Goal: Information Seeking & Learning: Find specific fact

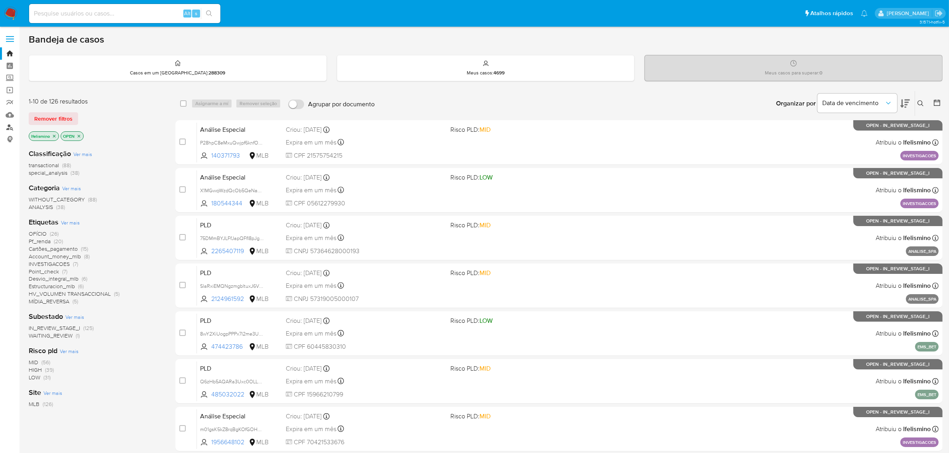
click at [10, 129] on link "Localizador de pessoas" at bounding box center [47, 127] width 95 height 12
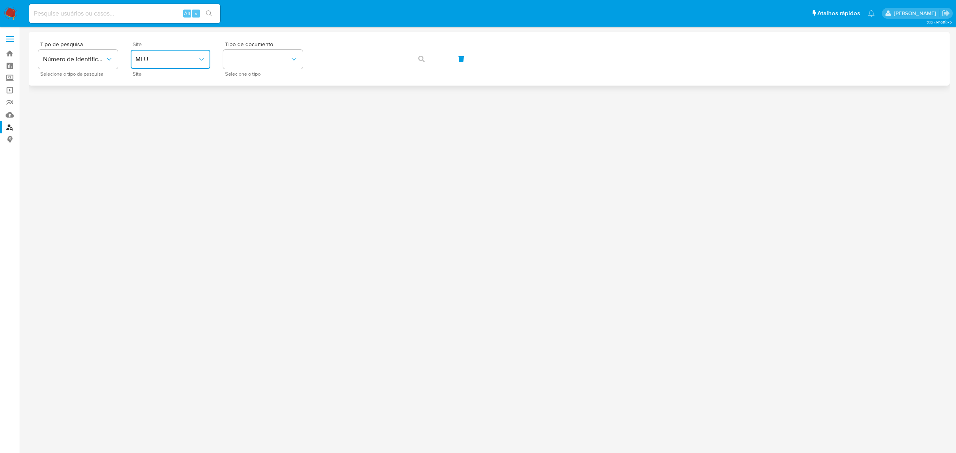
drag, startPoint x: 175, startPoint y: 51, endPoint x: 166, endPoint y: 63, distance: 14.9
click at [175, 51] on button "MLU" at bounding box center [171, 59] width 80 height 19
click at [161, 114] on div "MLB" at bounding box center [167, 119] width 65 height 19
click at [274, 64] on button "identificationType" at bounding box center [263, 59] width 80 height 19
drag, startPoint x: 272, startPoint y: 82, endPoint x: 345, endPoint y: 72, distance: 74.0
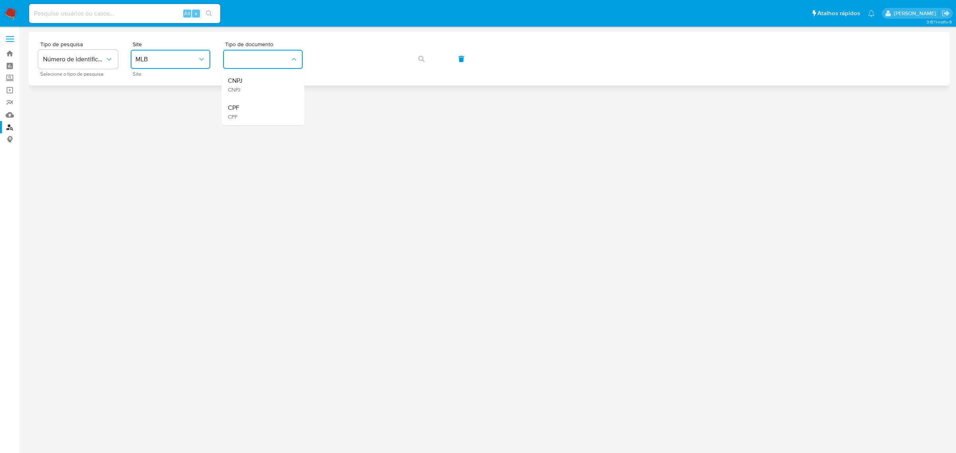
click at [273, 81] on div "CNPJ CNPJ" at bounding box center [260, 84] width 65 height 27
click at [429, 60] on button "button" at bounding box center [421, 58] width 27 height 19
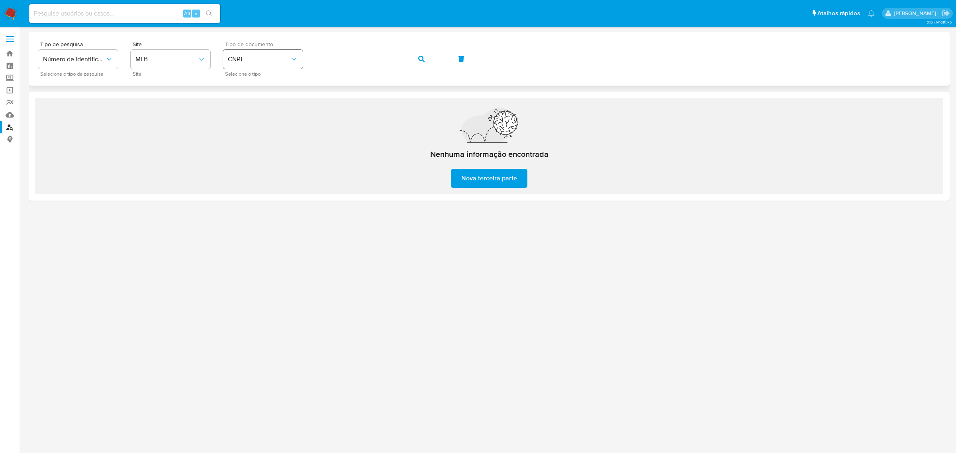
click at [274, 63] on div "Tipo de pesquisa Número de identificação Selecione o tipo de pesquisa Site MLB …" at bounding box center [489, 58] width 902 height 35
click at [426, 59] on button "button" at bounding box center [421, 58] width 27 height 19
click at [138, 13] on input at bounding box center [124, 13] width 191 height 10
paste input "445151946"
type input "445151946"
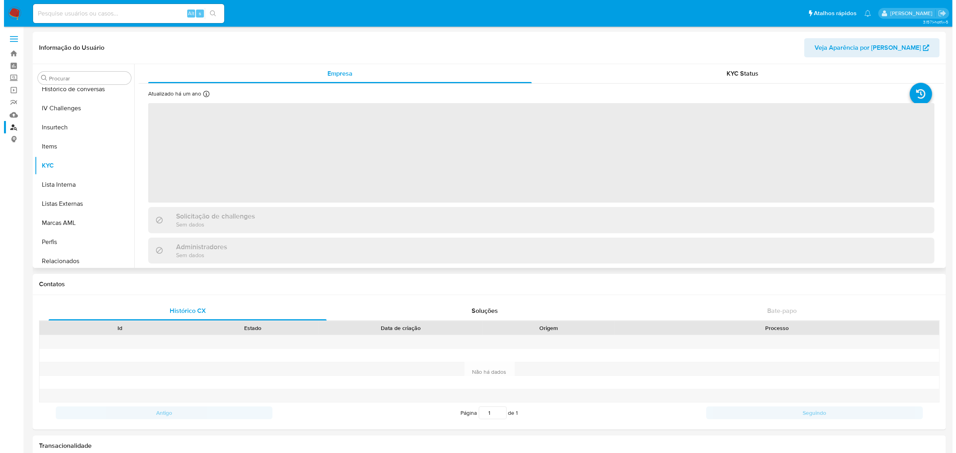
scroll to position [355, 0]
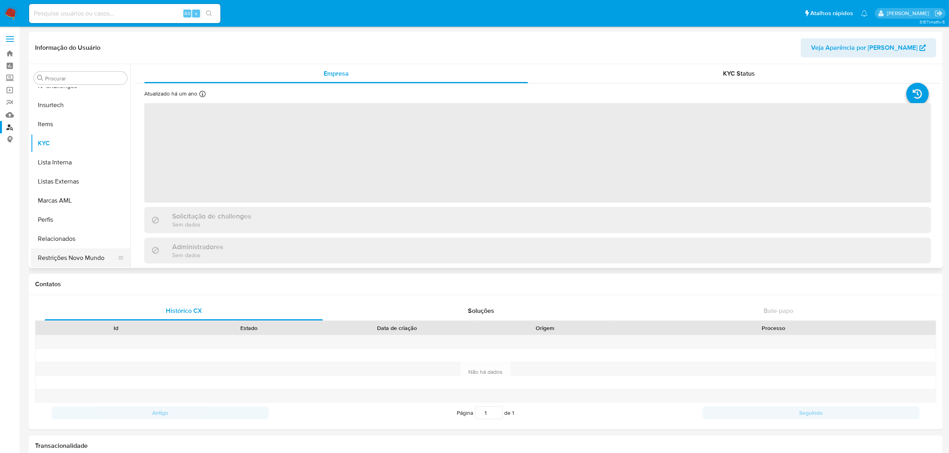
click at [90, 252] on button "Restrições Novo Mundo" at bounding box center [77, 258] width 93 height 19
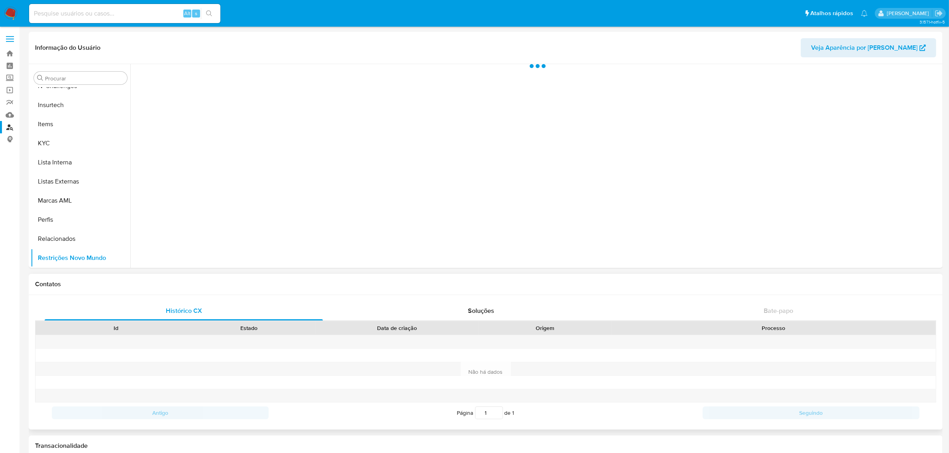
select select "10"
